Goal: Transaction & Acquisition: Download file/media

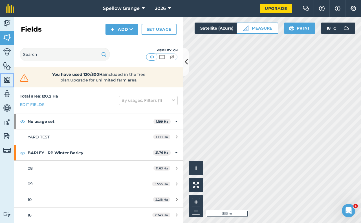
click at [6, 80] on img at bounding box center [7, 80] width 8 height 8
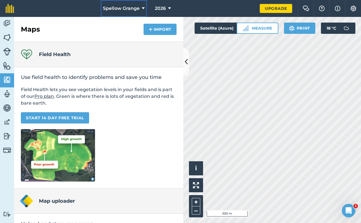
click at [142, 8] on icon at bounding box center [143, 8] width 3 height 7
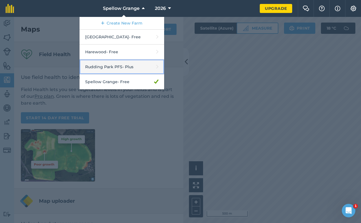
click at [118, 69] on link "Rudding Park PFS - Plus" at bounding box center [122, 67] width 85 height 15
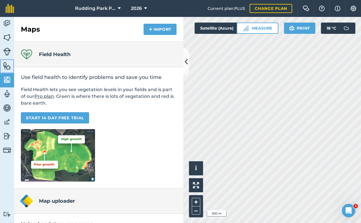
click at [6, 66] on img at bounding box center [7, 65] width 8 height 8
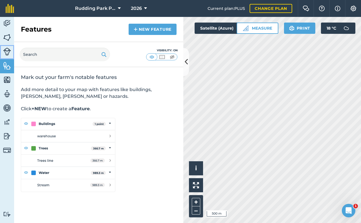
click at [8, 52] on img at bounding box center [7, 52] width 8 height 8
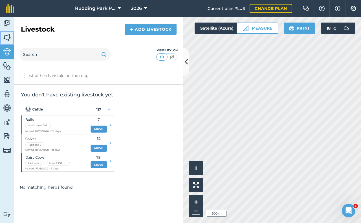
click at [8, 37] on img at bounding box center [7, 37] width 8 height 8
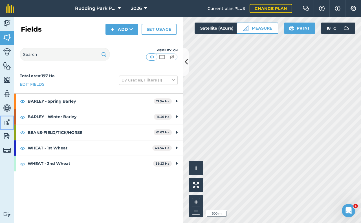
click at [8, 122] on img at bounding box center [7, 122] width 8 height 8
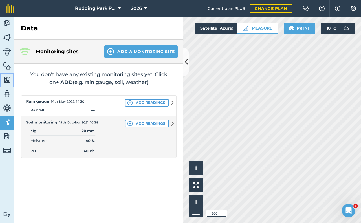
click at [8, 81] on img at bounding box center [7, 80] width 8 height 8
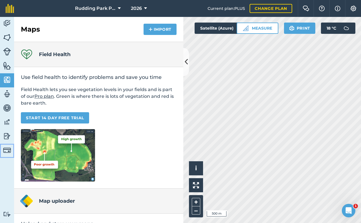
click at [8, 151] on img at bounding box center [7, 150] width 8 height 8
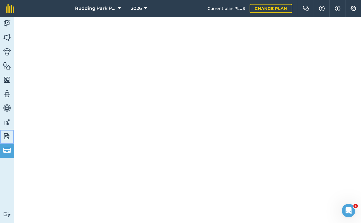
click at [8, 138] on img at bounding box center [7, 136] width 8 height 8
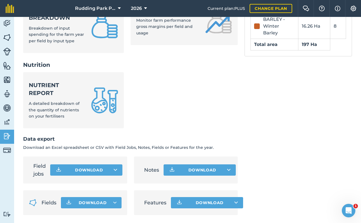
scroll to position [258, 0]
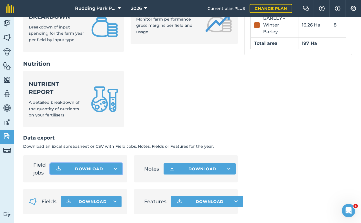
click at [65, 171] on button "Download" at bounding box center [86, 168] width 72 height 11
